Goal: Information Seeking & Learning: Learn about a topic

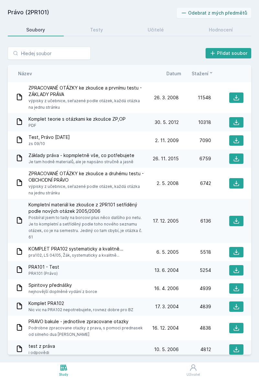
click at [95, 28] on div "Testy" at bounding box center [96, 30] width 13 height 6
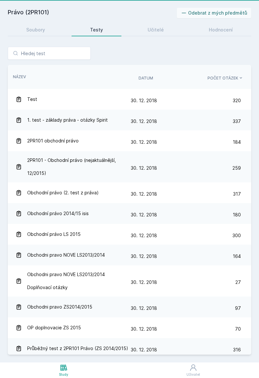
click at [33, 29] on div "Soubory" at bounding box center [35, 30] width 19 height 6
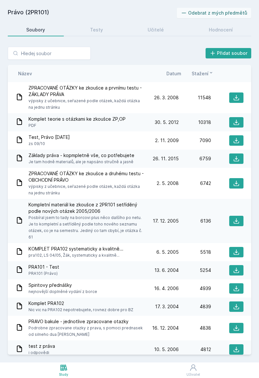
click at [62, 375] on div "Study" at bounding box center [63, 374] width 9 height 5
click at [65, 372] on div "Study" at bounding box center [63, 374] width 9 height 5
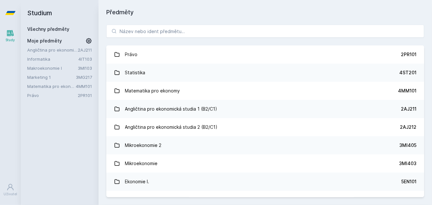
click at [43, 93] on link "Právo" at bounding box center [52, 95] width 51 height 6
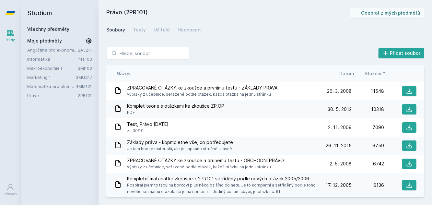
click at [259, 76] on span "Datum" at bounding box center [346, 73] width 15 height 7
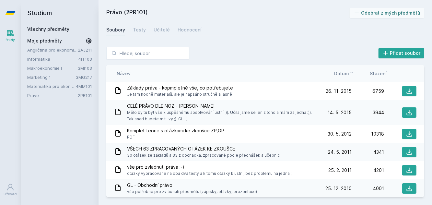
click at [55, 90] on div "Angličtina pro ekonomická studia 1 (B2/C1) 2AJ211 Informatika 4IT103 Makroekono…" at bounding box center [59, 73] width 65 height 52
click at [59, 84] on link "Matematika pro ekonomy" at bounding box center [51, 86] width 49 height 6
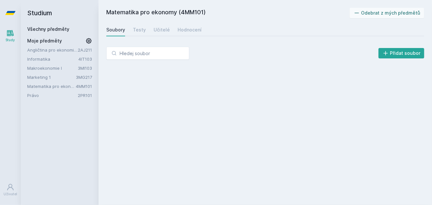
click at [45, 78] on link "Marketing 1" at bounding box center [51, 77] width 49 height 6
click at [56, 31] on link "Všechny předměty" at bounding box center [48, 29] width 42 height 6
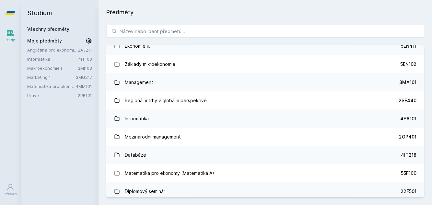
scroll to position [274, 0]
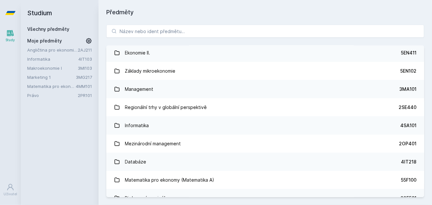
click at [76, 85] on link "4MM101" at bounding box center [84, 86] width 16 height 5
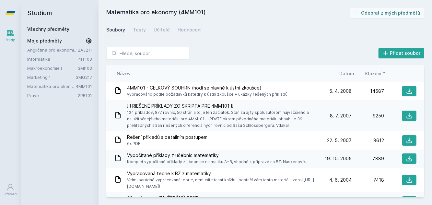
click at [259, 75] on span "Datum" at bounding box center [346, 73] width 15 height 7
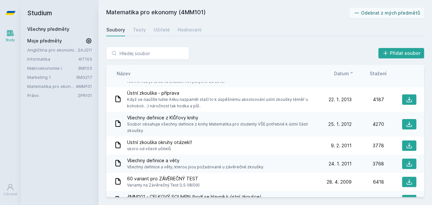
scroll to position [55, 0]
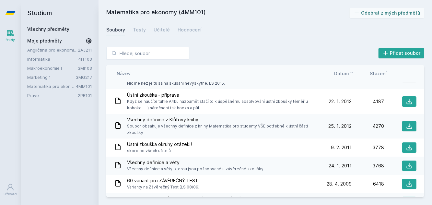
click at [259, 103] on span "Když se naučíte tuhle A4ku nazpamět stačí to k úspěšnému absolvování ustní zkou…" at bounding box center [222, 104] width 190 height 13
click at [259, 101] on button at bounding box center [409, 101] width 14 height 10
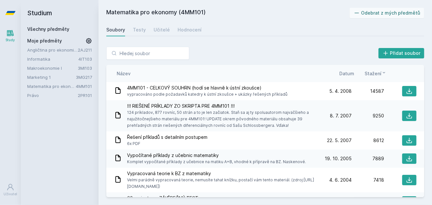
click at [36, 87] on link "Matematika pro ekonomy" at bounding box center [51, 86] width 49 height 6
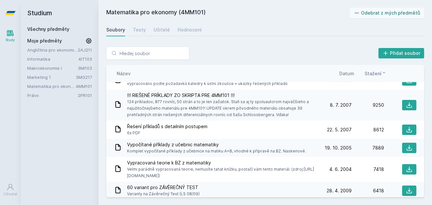
scroll to position [10, 0]
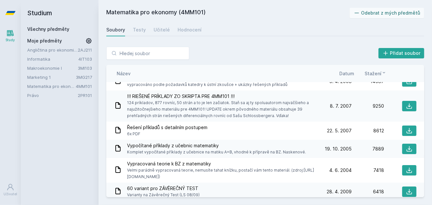
click at [344, 77] on span "Datum" at bounding box center [346, 73] width 15 height 7
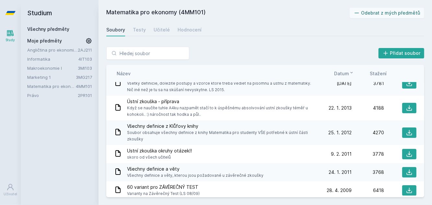
scroll to position [49, 0]
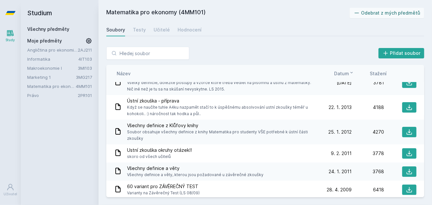
click at [411, 132] on icon at bounding box center [409, 132] width 6 height 6
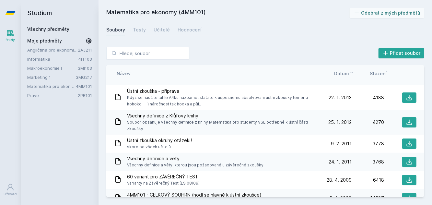
scroll to position [0, 0]
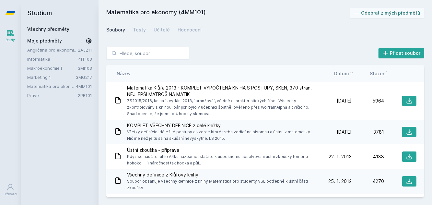
click at [348, 99] on span "[DATE]" at bounding box center [344, 101] width 15 height 6
click at [57, 70] on link "Makroekonomie I" at bounding box center [52, 68] width 51 height 6
click at [57, 67] on link "Makroekonomie I" at bounding box center [52, 68] width 51 height 6
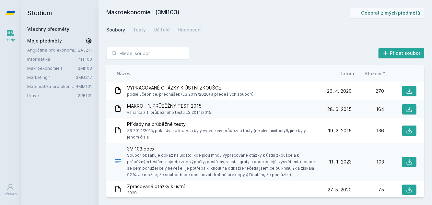
click at [346, 74] on span "Datum" at bounding box center [346, 73] width 15 height 7
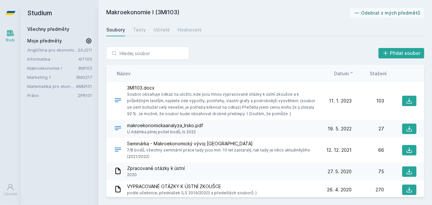
click at [408, 103] on icon at bounding box center [410, 101] width 6 height 6
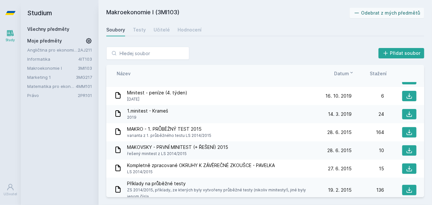
scroll to position [127, 0]
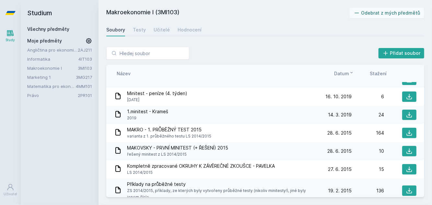
click at [407, 134] on icon at bounding box center [409, 133] width 6 height 6
click at [60, 49] on link "Angličtina pro ekonomická studia 1 (B2/C1)" at bounding box center [52, 50] width 51 height 6
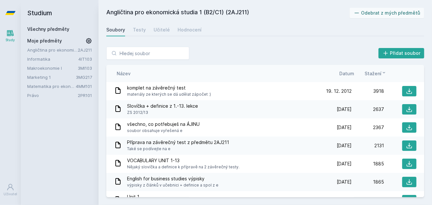
click at [347, 72] on span "Datum" at bounding box center [346, 73] width 15 height 7
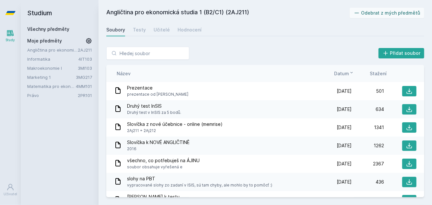
click at [408, 89] on icon at bounding box center [409, 91] width 6 height 6
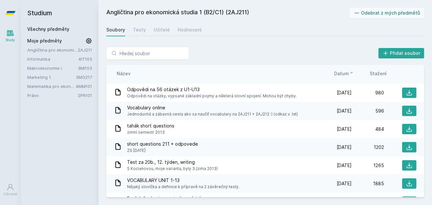
scroll to position [148, 0]
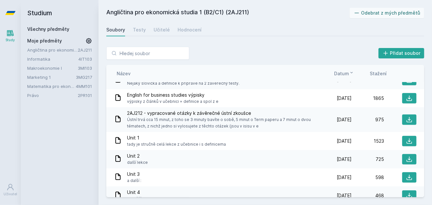
click at [272, 178] on div "Unit 3 a další :" at bounding box center [216, 177] width 205 height 13
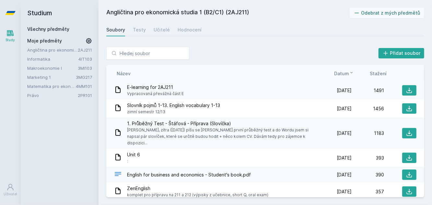
scroll to position [499, 0]
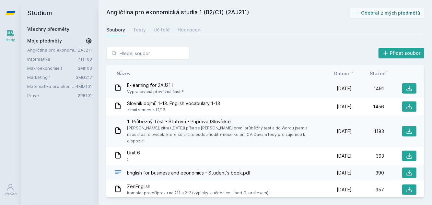
click at [407, 130] on icon at bounding box center [410, 132] width 6 height 6
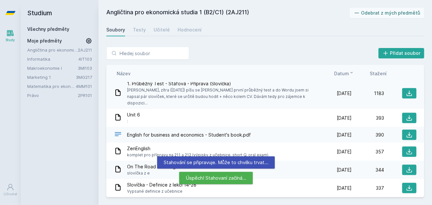
scroll to position [538, 0]
